Goal: Information Seeking & Learning: Check status

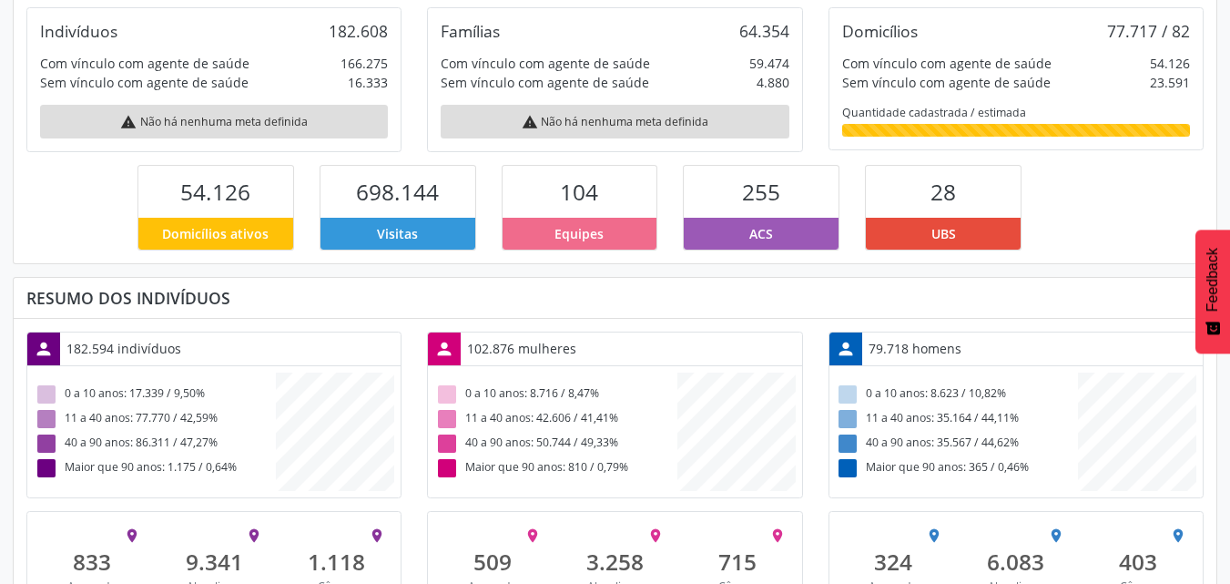
scroll to position [396, 0]
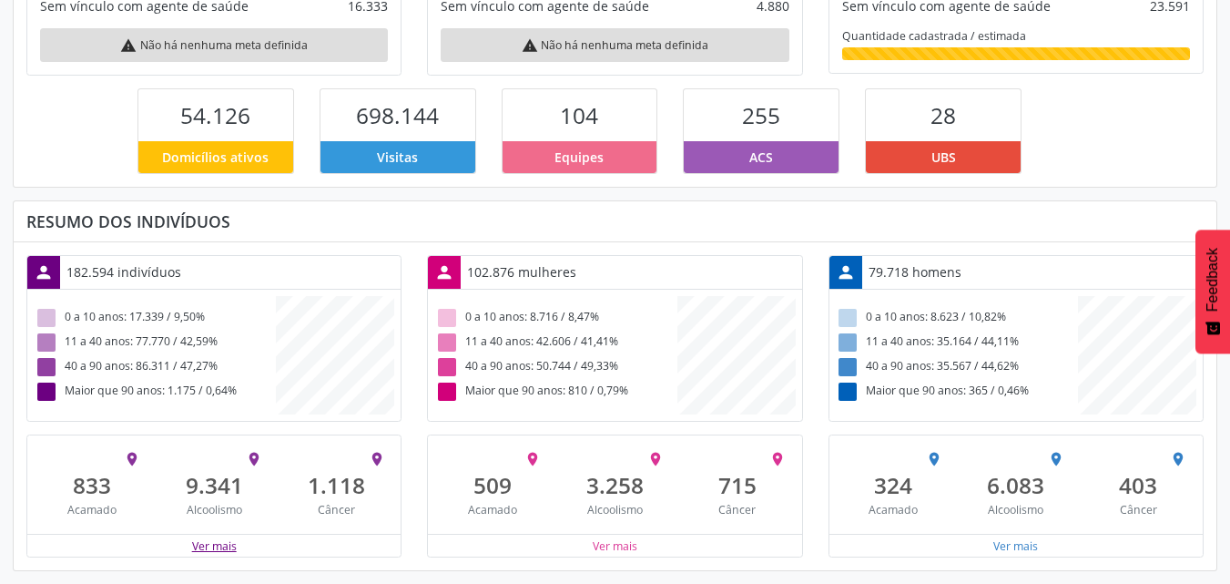
click at [216, 543] on button "Ver mais" at bounding box center [214, 545] width 46 height 17
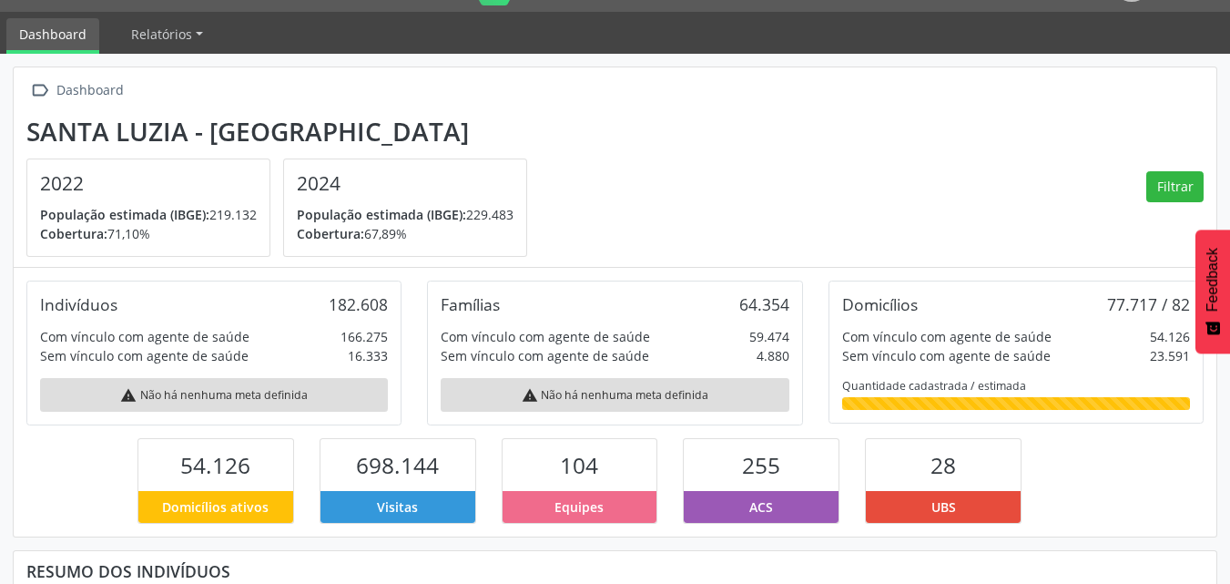
scroll to position [0, 0]
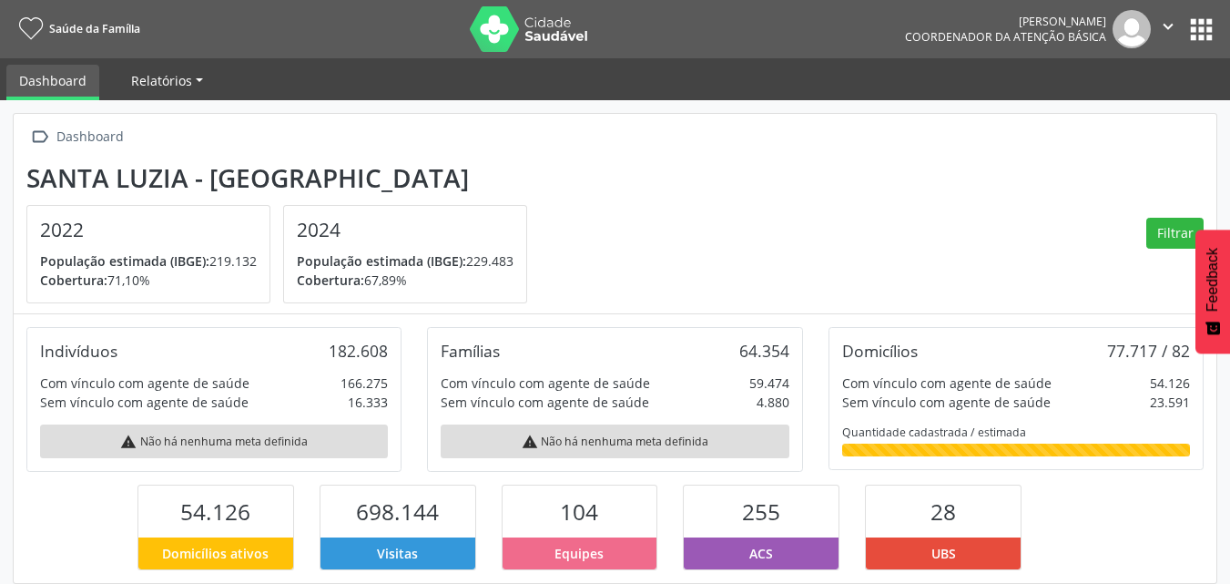
click at [158, 82] on span "Relatórios" at bounding box center [161, 80] width 61 height 17
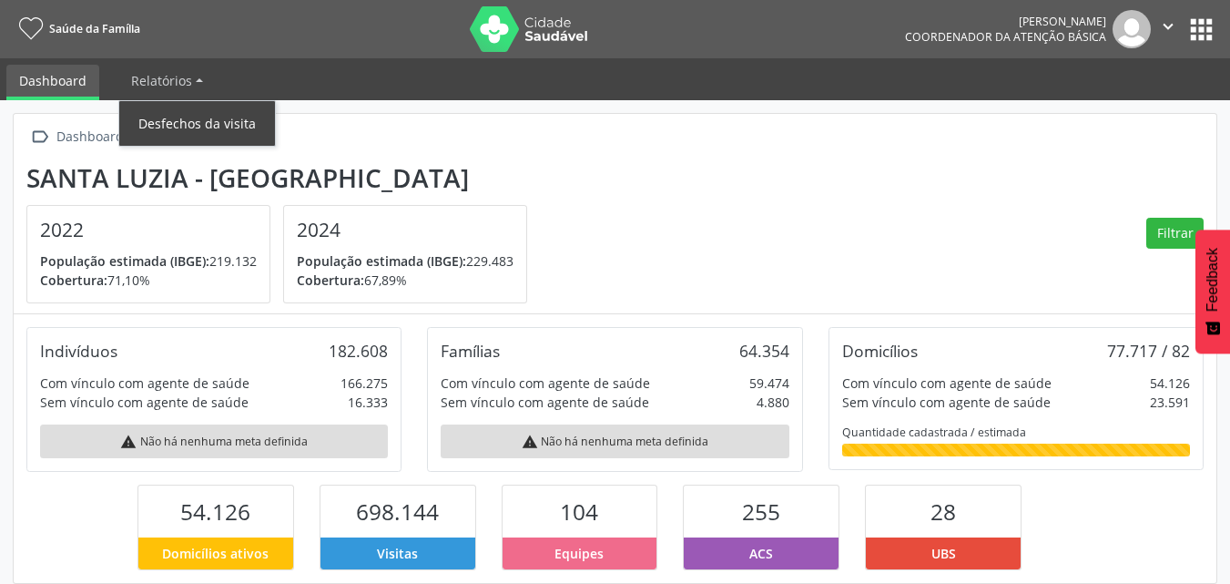
click at [180, 120] on link "Desfechos da visita" at bounding box center [197, 123] width 156 height 32
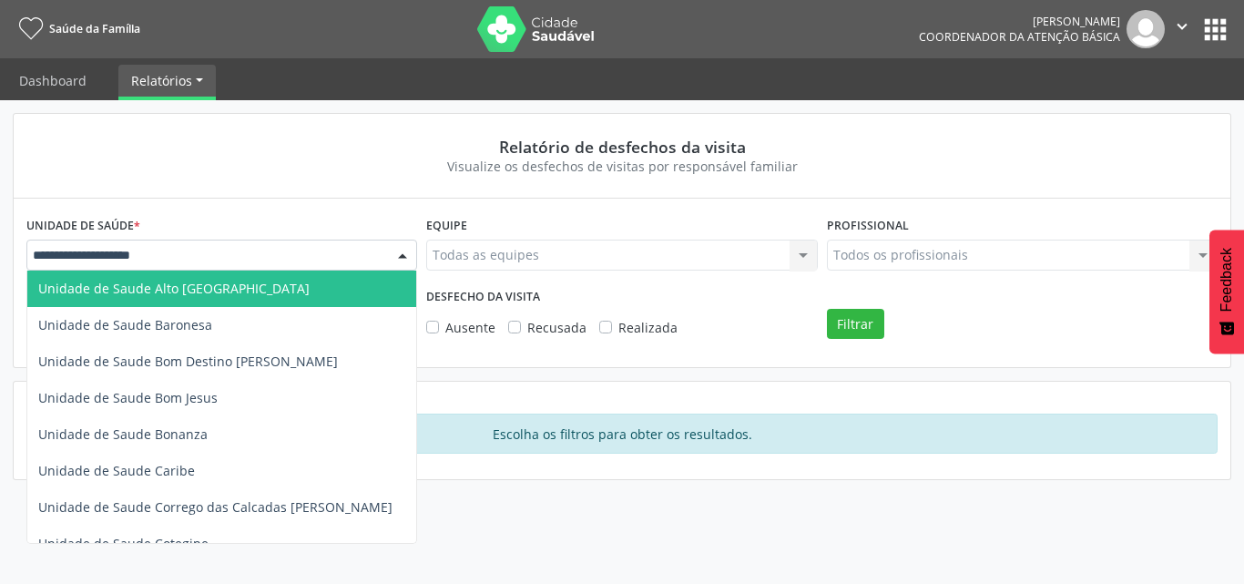
click at [398, 252] on div at bounding box center [402, 255] width 27 height 31
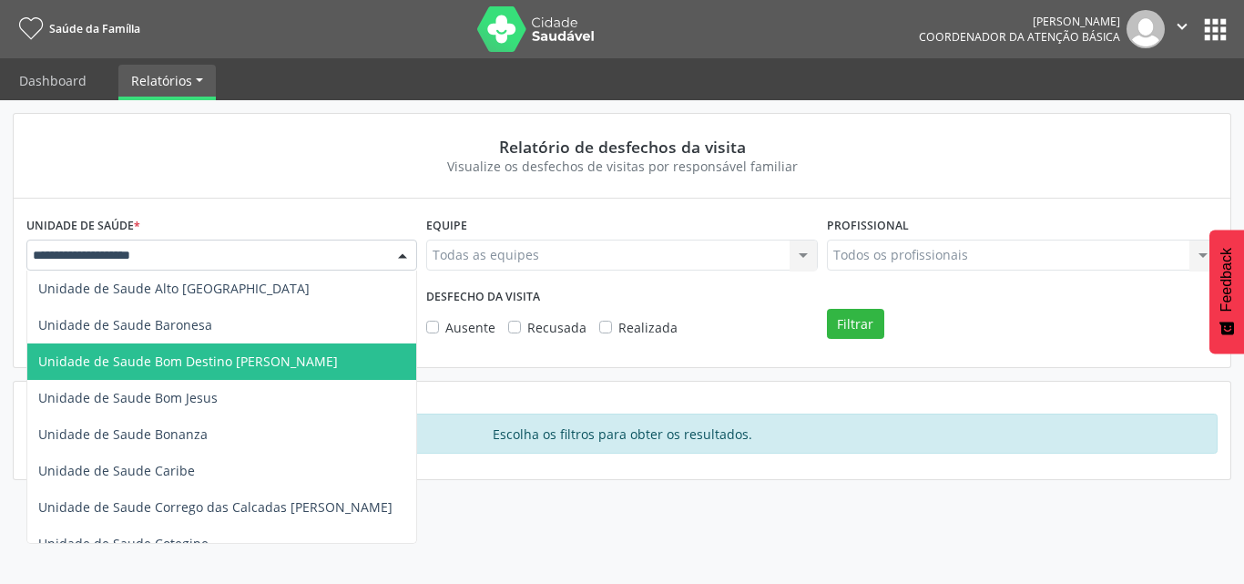
click at [216, 348] on span "Unidade de Saude Bom Destino [PERSON_NAME]" at bounding box center [221, 361] width 389 height 36
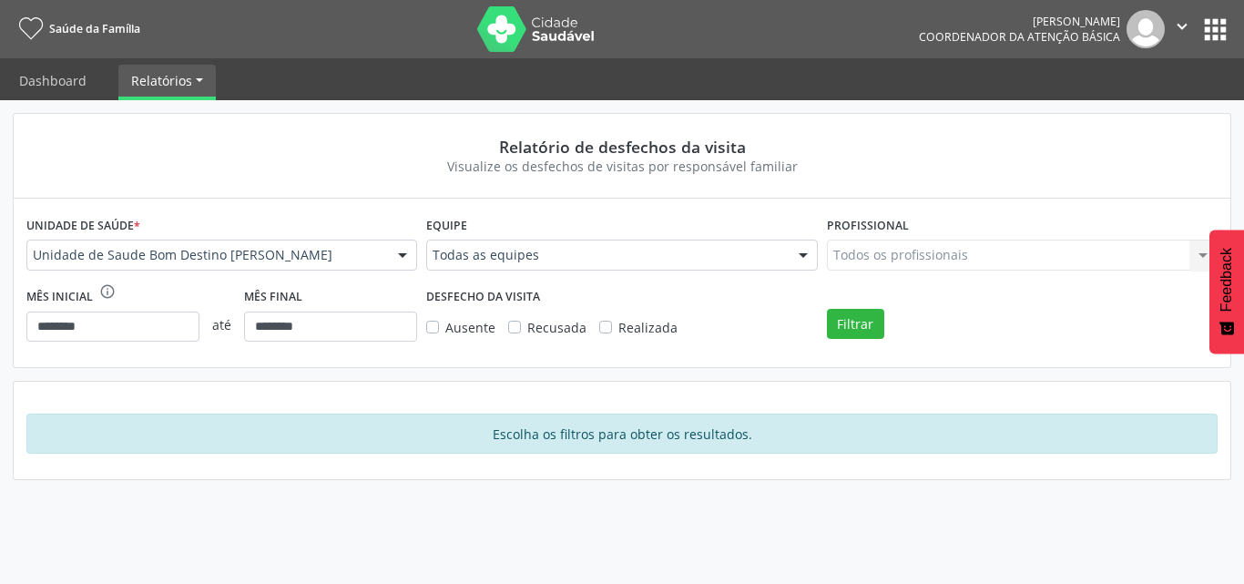
click at [798, 258] on div at bounding box center [803, 255] width 27 height 31
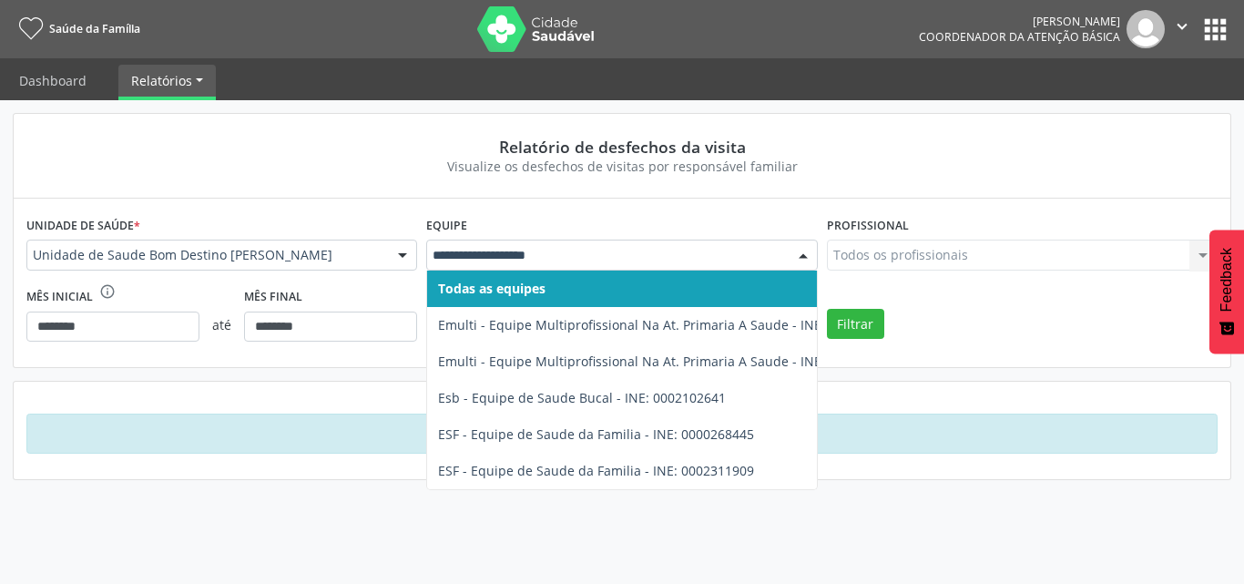
click at [694, 288] on span "Todas as equipes" at bounding box center [669, 288] width 485 height 36
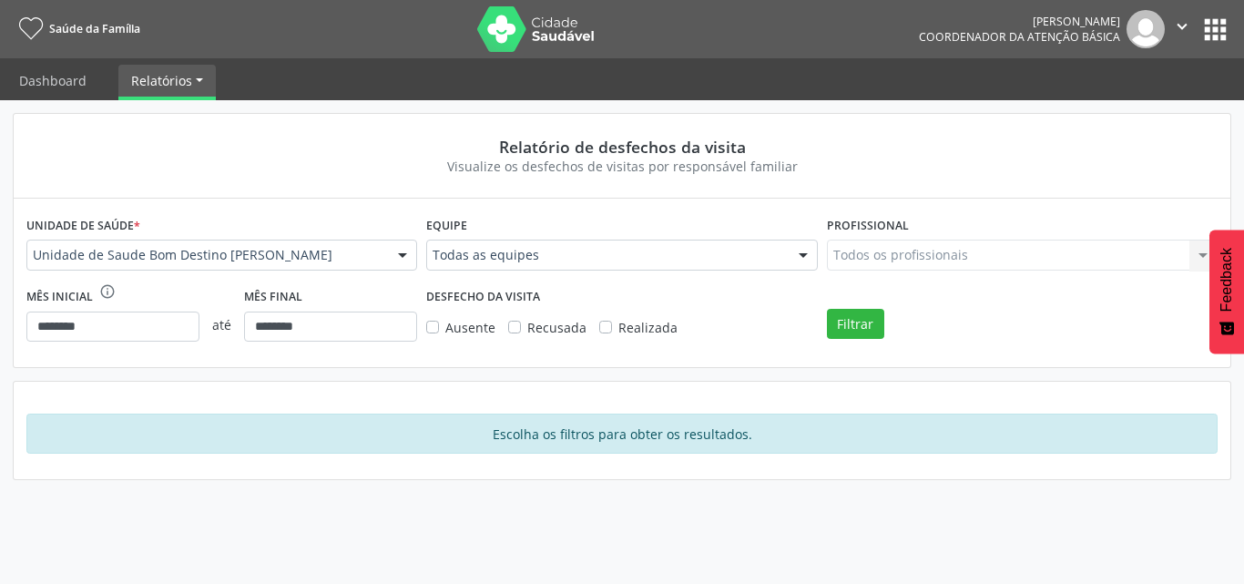
click at [1199, 259] on div "Todos os profissionais Todos os profissionais Nenhum resultado encontrado para:…" at bounding box center [1022, 255] width 391 height 31
click at [1199, 253] on div "Todos os profissionais Todos os profissionais Nenhum resultado encontrado para:…" at bounding box center [1022, 255] width 391 height 31
click at [874, 325] on button "Filtrar" at bounding box center [855, 324] width 57 height 31
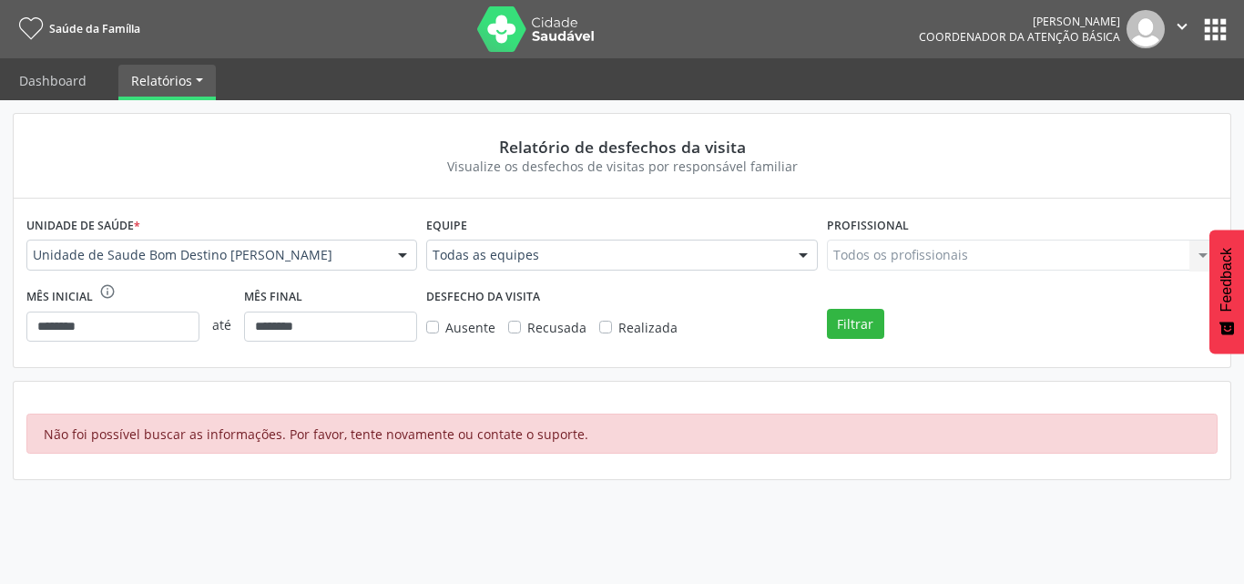
click at [618, 323] on label "Realizada" at bounding box center [647, 327] width 59 height 19
click at [859, 258] on div "Todos os profissionais Todos os profissionais Nenhum resultado encontrado para:…" at bounding box center [1022, 255] width 391 height 31
click at [1203, 250] on div "Todos os profissionais Todos os profissionais Nenhum resultado encontrado para:…" at bounding box center [1022, 255] width 391 height 31
click at [844, 321] on button "Filtrar" at bounding box center [855, 324] width 57 height 31
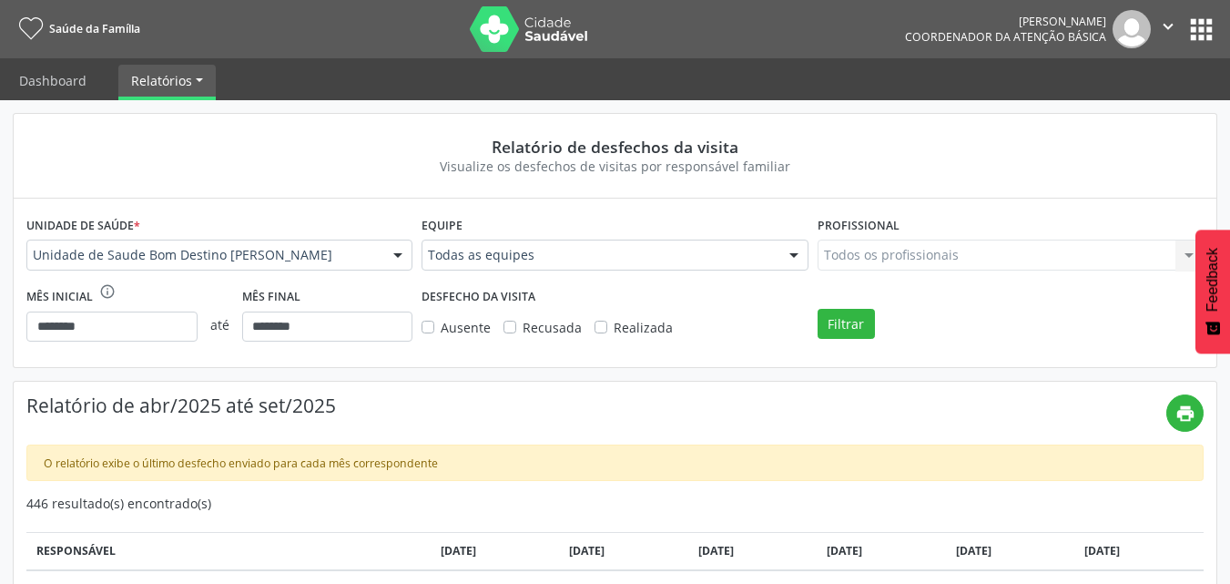
click at [824, 166] on div "Visualize os desfechos de visitas por responsável familiar" at bounding box center [615, 166] width 1152 height 19
